Goal: Obtain resource: Download file/media

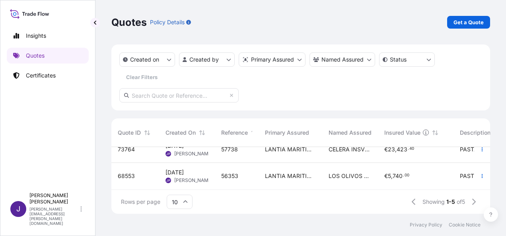
scroll to position [60, 0]
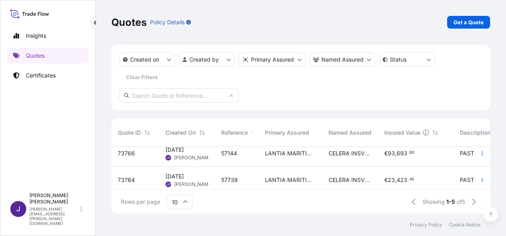
click at [244, 176] on div "57738" at bounding box center [237, 180] width 44 height 27
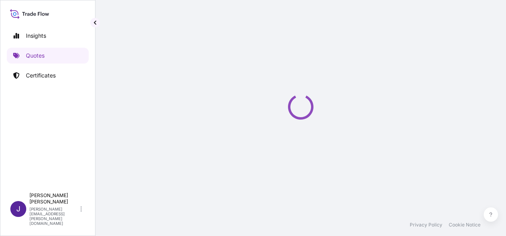
select select "Sea"
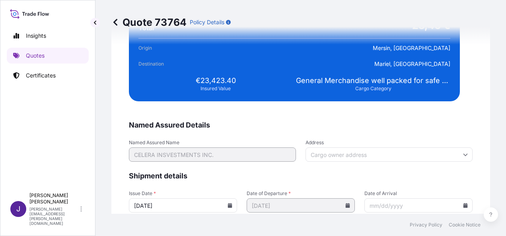
scroll to position [1624, 0]
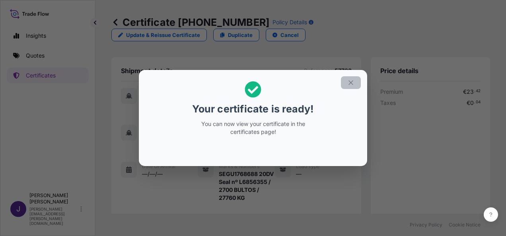
click at [354, 83] on icon "button" at bounding box center [350, 82] width 7 height 7
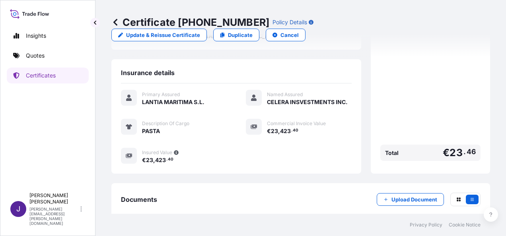
scroll to position [220, 0]
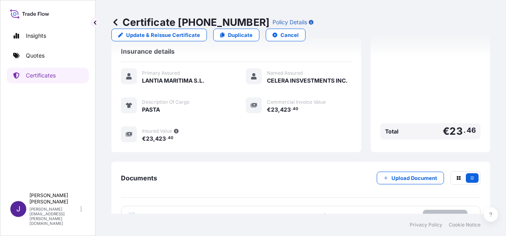
click at [441, 212] on p "Try again." at bounding box center [444, 216] width 25 height 8
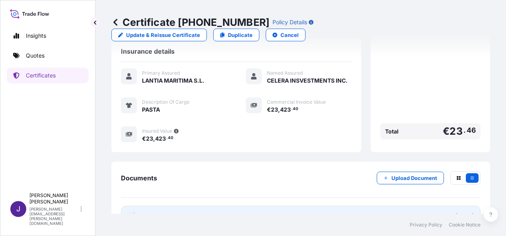
click at [215, 206] on link "PDF Certificate [DATE]" at bounding box center [300, 216] width 359 height 21
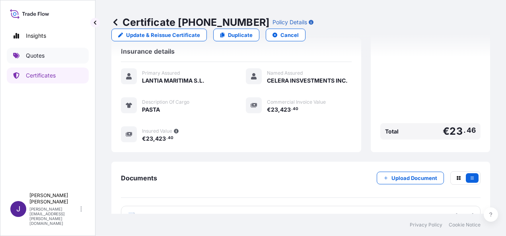
click at [43, 55] on p "Quotes" at bounding box center [35, 56] width 19 height 8
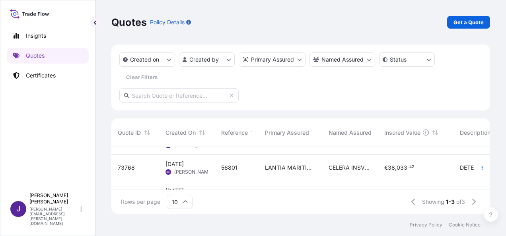
scroll to position [37, 0]
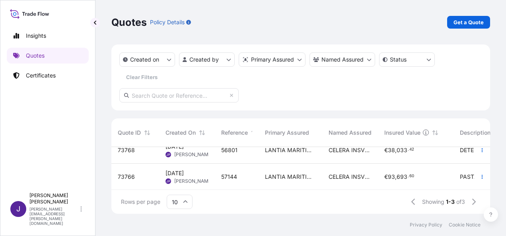
click at [235, 174] on span "57144" at bounding box center [229, 177] width 16 height 8
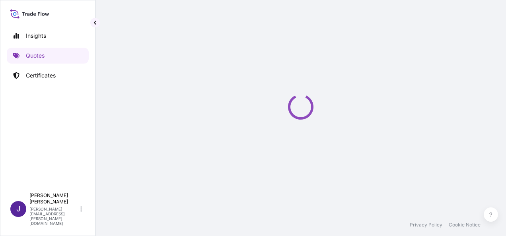
select select "Sea"
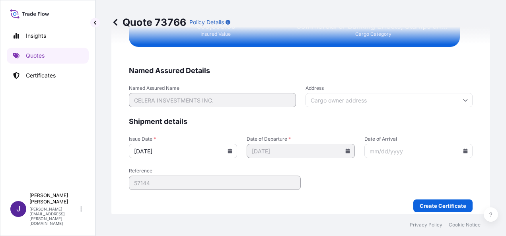
scroll to position [1624, 0]
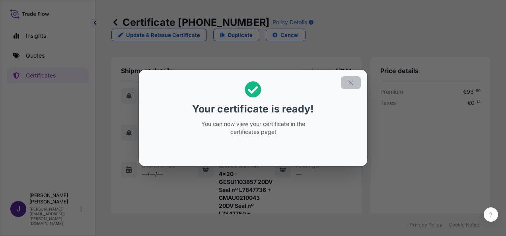
click at [352, 84] on icon "button" at bounding box center [350, 82] width 7 height 7
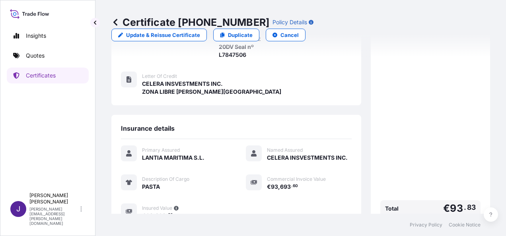
scroll to position [292, 0]
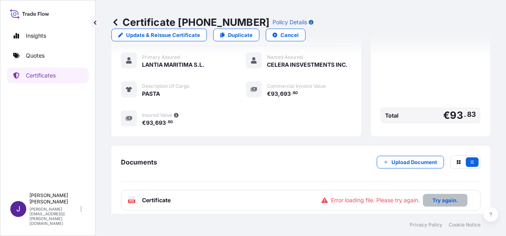
click at [438, 196] on p "Try again." at bounding box center [444, 200] width 25 height 8
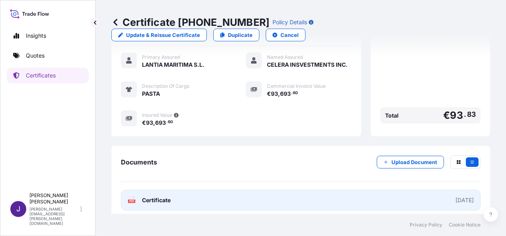
click at [231, 190] on link "PDF Certificate [DATE]" at bounding box center [300, 200] width 359 height 21
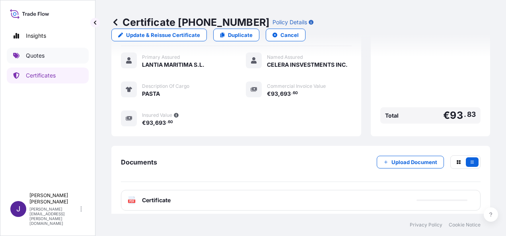
click at [35, 55] on p "Quotes" at bounding box center [35, 56] width 19 height 8
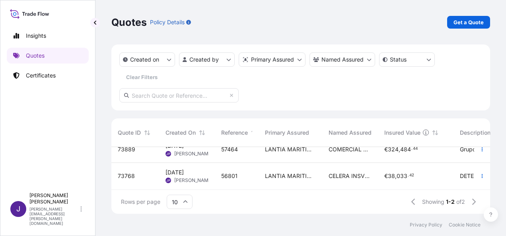
scroll to position [17, 0]
click at [238, 175] on div "56801" at bounding box center [237, 176] width 44 height 27
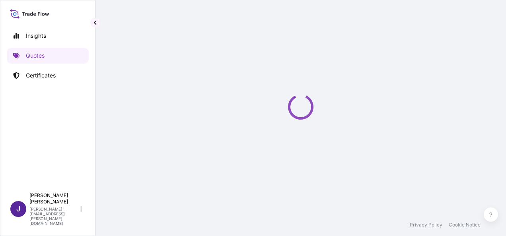
select select "Sea"
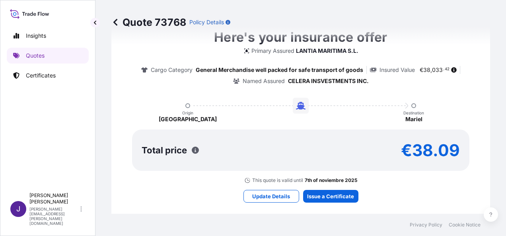
scroll to position [673, 0]
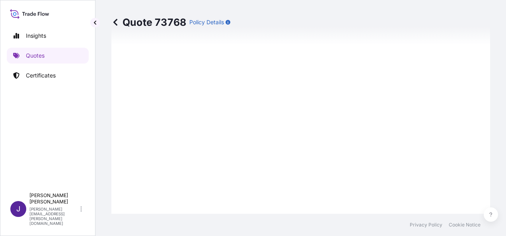
type input "[DATE]"
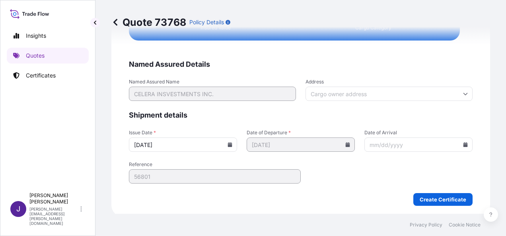
scroll to position [1624, 0]
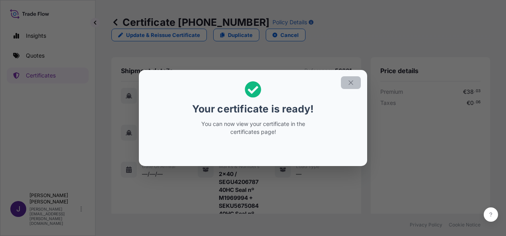
click at [351, 83] on icon "button" at bounding box center [350, 82] width 4 height 4
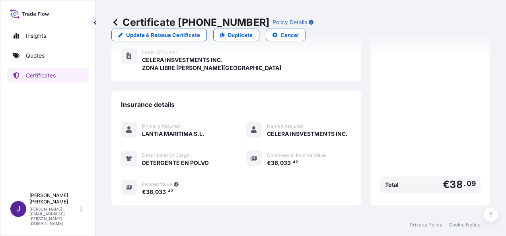
scroll to position [252, 0]
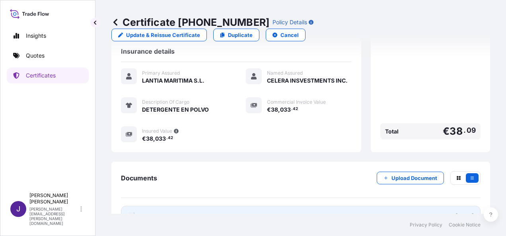
click at [286, 206] on link "PDF Certificate [DATE]" at bounding box center [300, 216] width 359 height 21
